Goal: Task Accomplishment & Management: Use online tool/utility

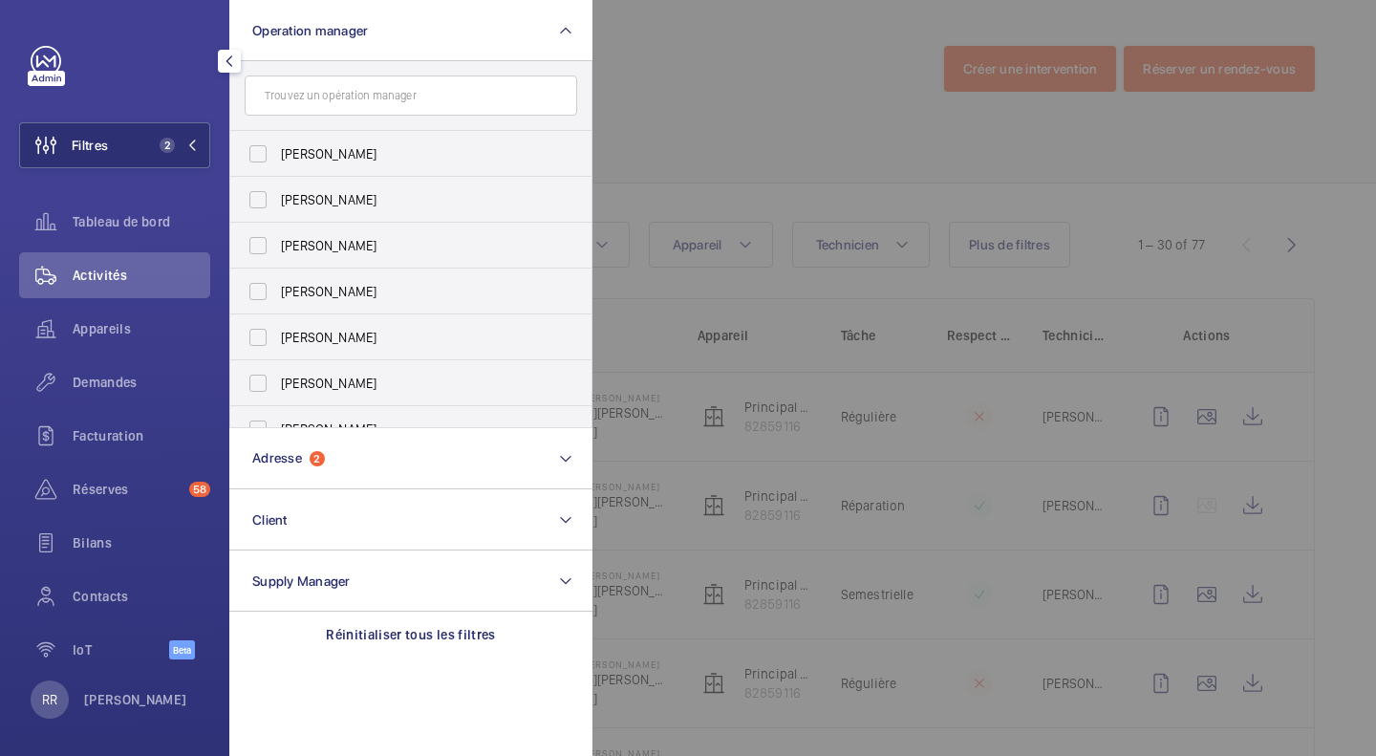
click at [461, 466] on button "Adresse 2" at bounding box center [410, 458] width 363 height 61
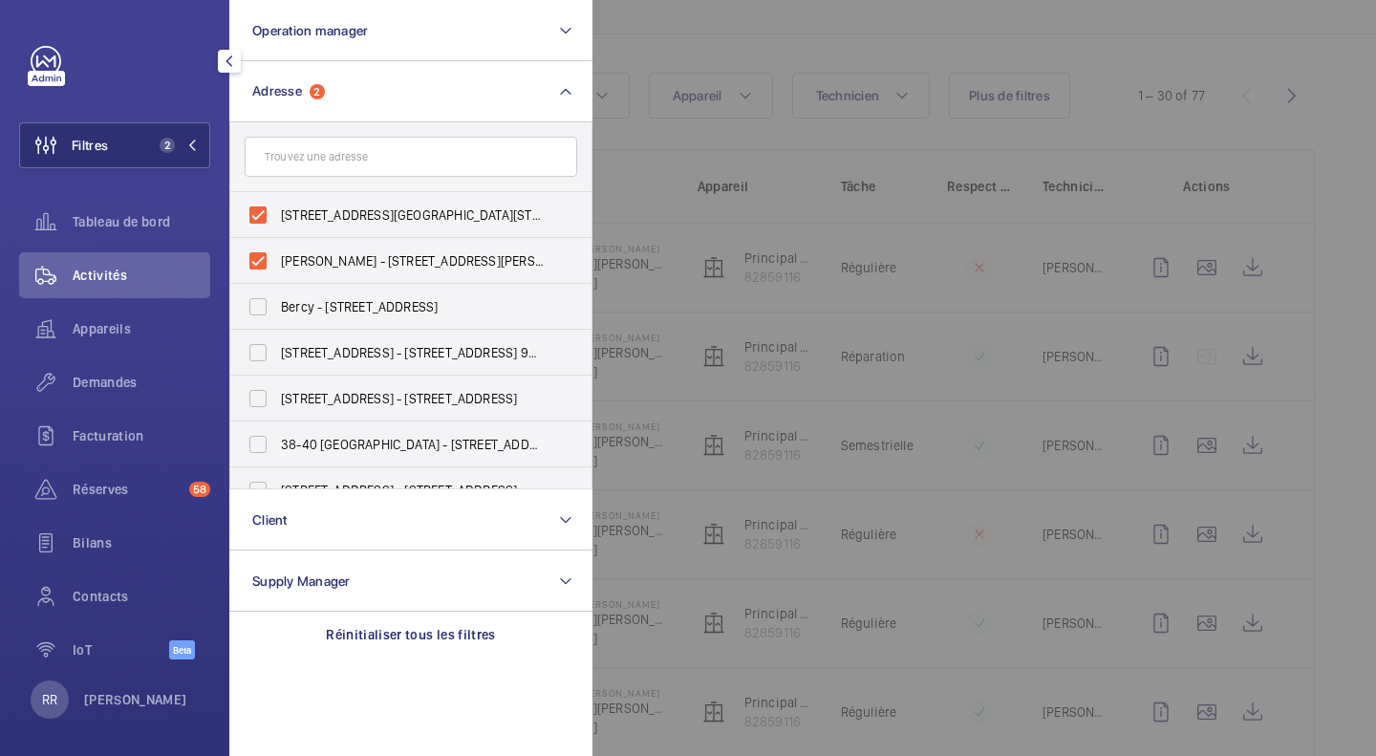
click at [256, 218] on label "[STREET_ADDRESS][GEOGRAPHIC_DATA][STREET_ADDRESS][PERSON_NAME][GEOGRAPHIC_DATA]…" at bounding box center [396, 215] width 333 height 46
click at [256, 218] on input "[STREET_ADDRESS][GEOGRAPHIC_DATA][STREET_ADDRESS][PERSON_NAME][GEOGRAPHIC_DATA]…" at bounding box center [258, 215] width 38 height 38
checkbox input "false"
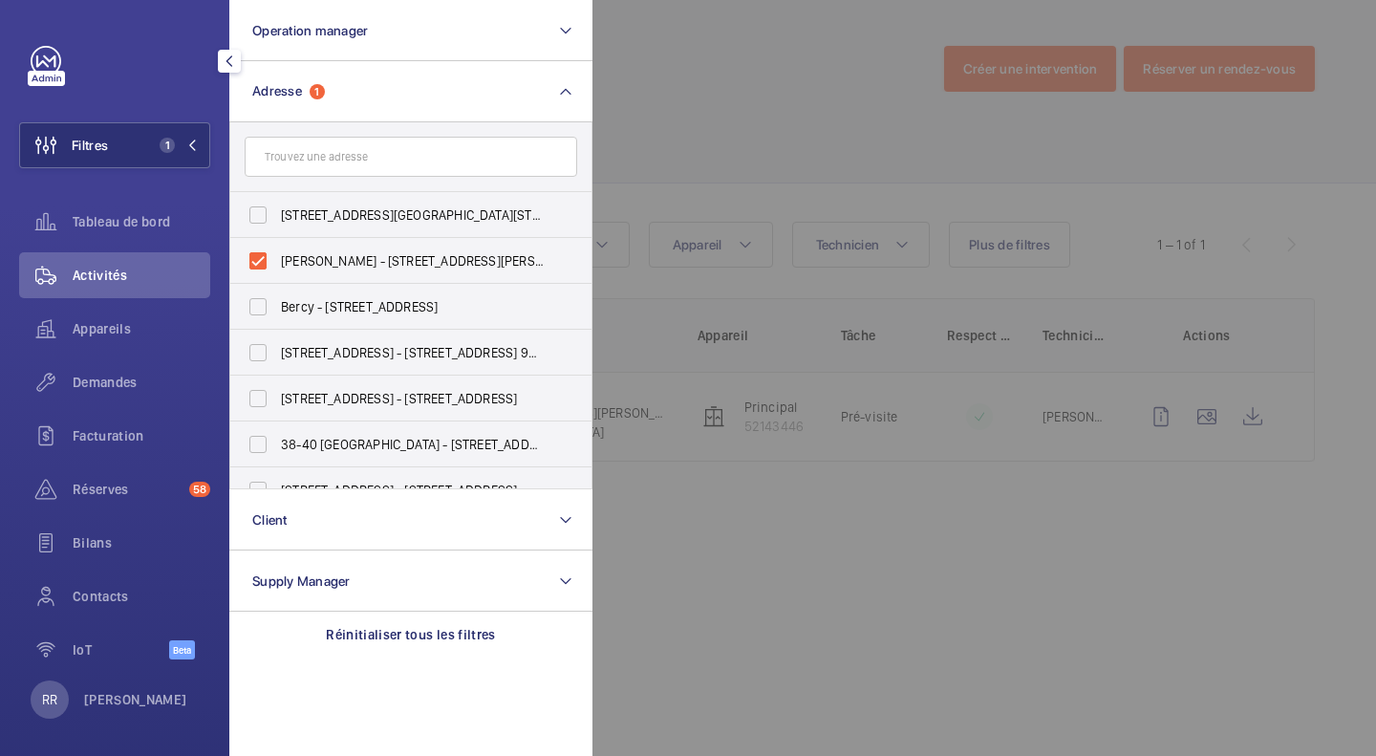
click at [256, 255] on label "[PERSON_NAME] - [STREET_ADDRESS][PERSON_NAME]" at bounding box center [396, 261] width 333 height 46
click at [256, 255] on input "[PERSON_NAME] - [STREET_ADDRESS][PERSON_NAME]" at bounding box center [258, 261] width 38 height 38
checkbox input "false"
click at [761, 168] on div at bounding box center [1280, 378] width 1376 height 756
